Goal: Information Seeking & Learning: Learn about a topic

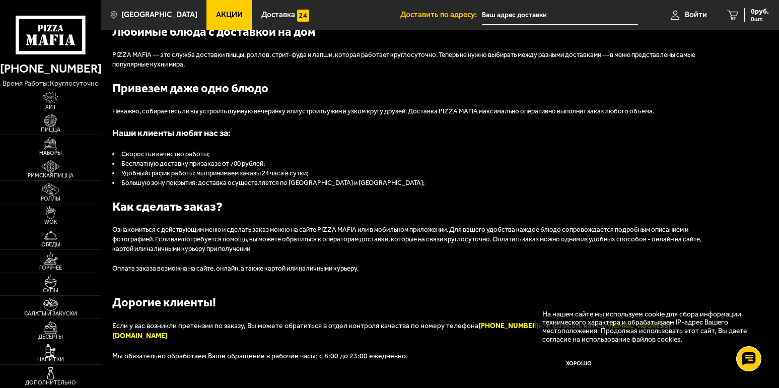
scroll to position [1003, 0]
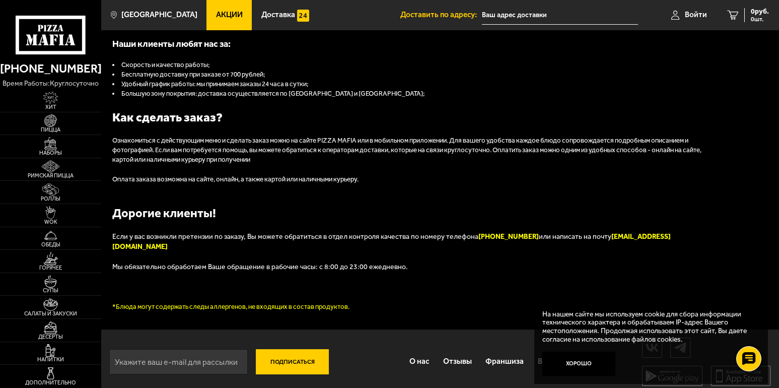
click at [533, 355] on link "Вакансии" at bounding box center [555, 362] width 48 height 27
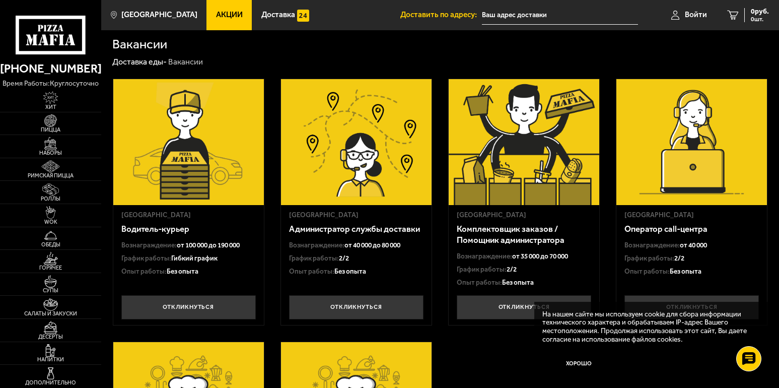
scroll to position [306, 0]
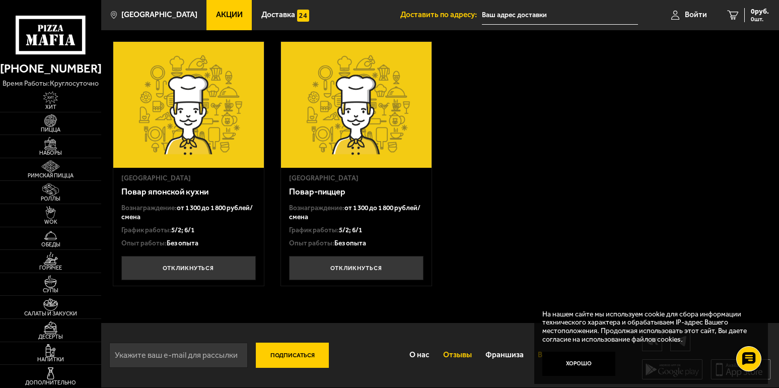
click at [456, 357] on link "Отзывы" at bounding box center [457, 355] width 43 height 27
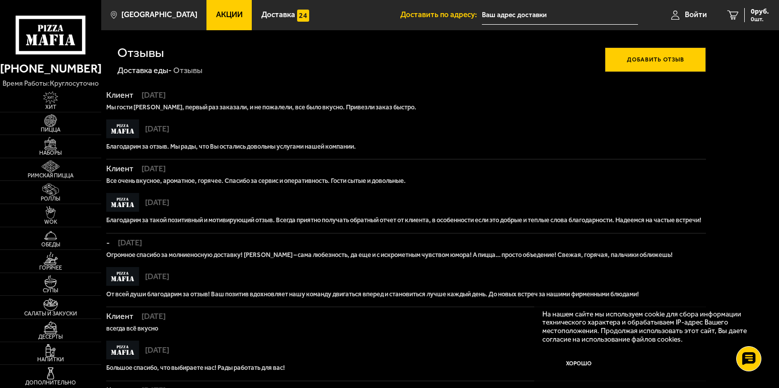
scroll to position [227, 0]
